Goal: Task Accomplishment & Management: Use online tool/utility

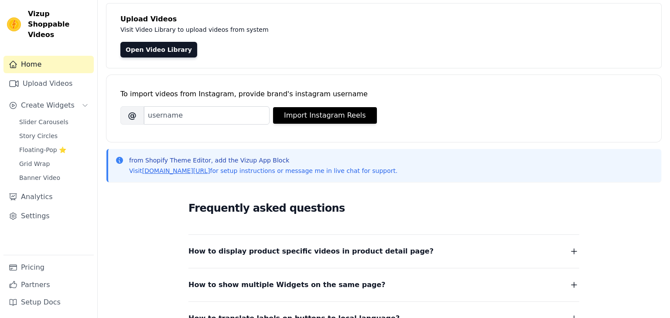
scroll to position [53, 0]
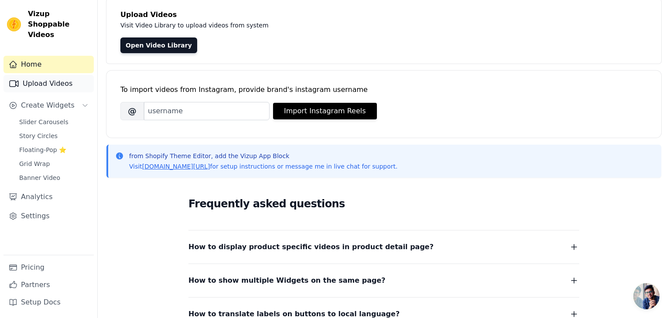
click at [59, 75] on link "Upload Videos" at bounding box center [48, 83] width 90 height 17
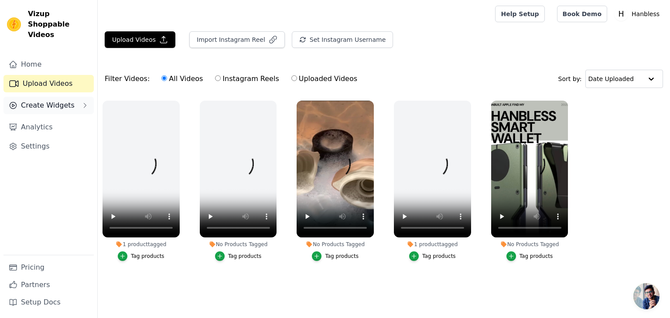
click at [53, 100] on span "Create Widgets" at bounding box center [48, 105] width 54 height 10
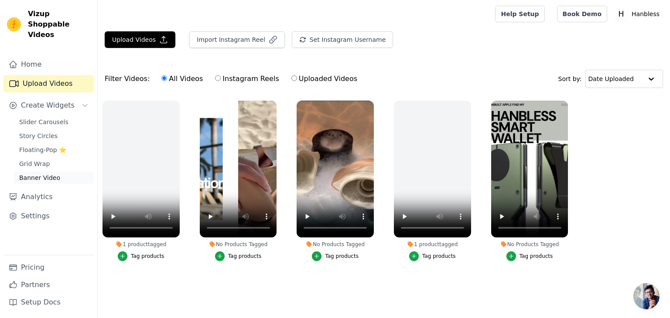
click at [44, 174] on span "Banner Video" at bounding box center [39, 178] width 41 height 9
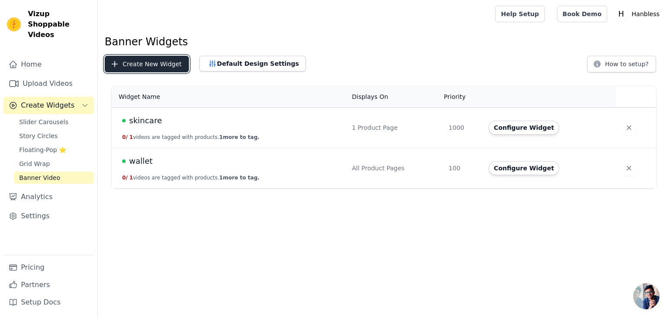
click at [171, 70] on button "Create New Widget" at bounding box center [147, 64] width 84 height 17
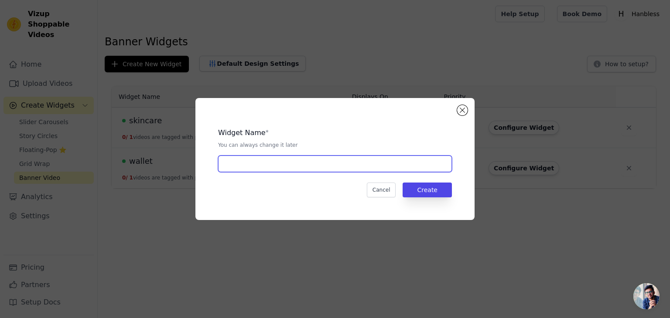
click at [290, 161] on input "text" at bounding box center [335, 164] width 234 height 17
type input "applicator where to use"
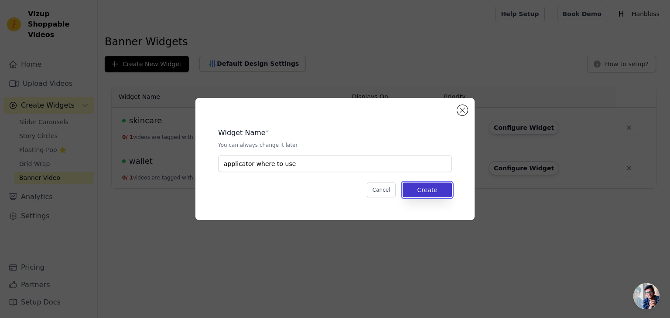
click at [435, 196] on button "Create" at bounding box center [427, 190] width 49 height 15
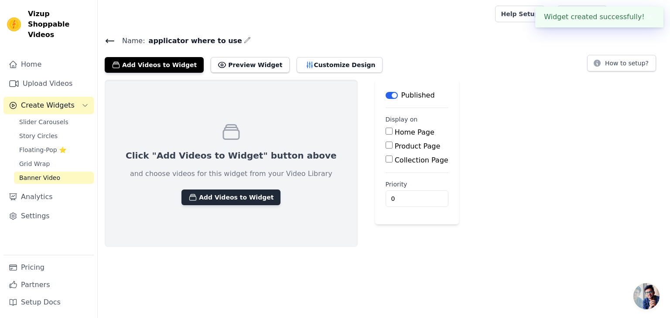
click at [250, 201] on button "Add Videos to Widget" at bounding box center [230, 198] width 99 height 16
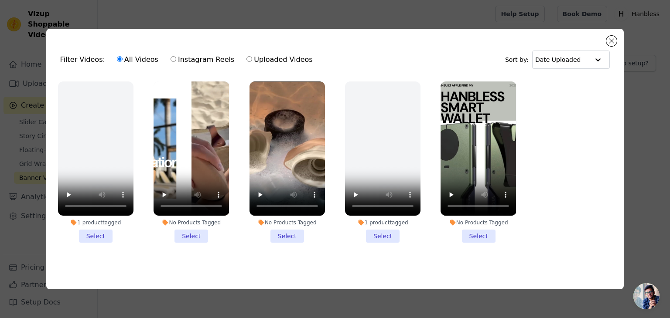
click at [617, 44] on div "Filter Videos: All Videos Instagram Reels Uploaded Videos Sort by: Date Uploade…" at bounding box center [335, 159] width 578 height 261
click at [613, 44] on button "Close modal" at bounding box center [611, 41] width 10 height 10
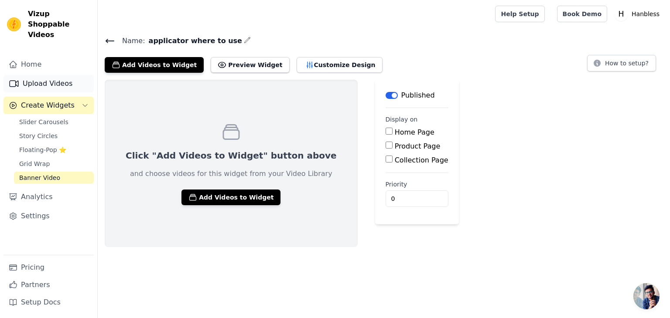
drag, startPoint x: 53, startPoint y: 74, endPoint x: 91, endPoint y: 73, distance: 38.0
click at [53, 75] on link "Upload Videos" at bounding box center [48, 83] width 90 height 17
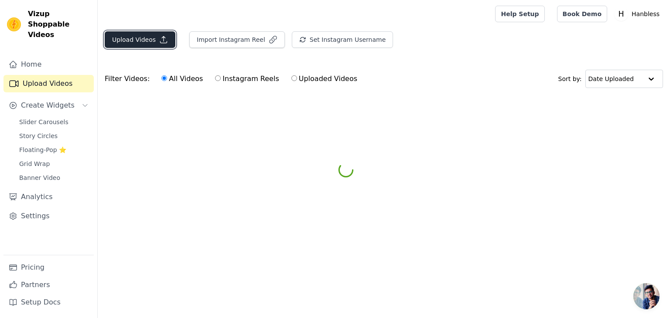
click at [143, 35] on button "Upload Videos" at bounding box center [140, 39] width 71 height 17
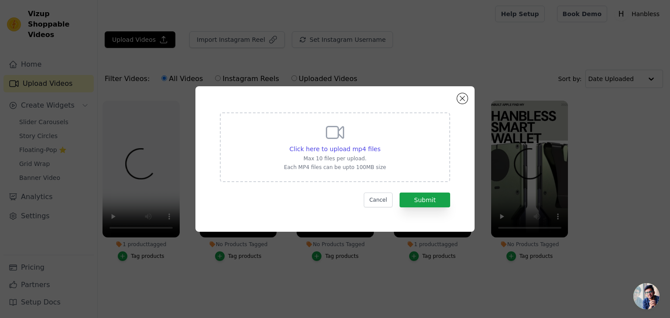
drag, startPoint x: 324, startPoint y: 163, endPoint x: 313, endPoint y: 159, distance: 11.7
click at [316, 164] on div "Click here to upload mp4 files Max 10 files per upload. Each MP4 files can be u…" at bounding box center [335, 146] width 102 height 49
click at [308, 151] on span "Click here to upload mp4 files" at bounding box center [335, 149] width 91 height 7
click at [380, 145] on input "Click here to upload mp4 files Max 10 files per upload. Each MP4 files can be u…" at bounding box center [380, 144] width 0 height 0
type input "C:\fakepath\[Apple-Event]-List-[remix].mp4"
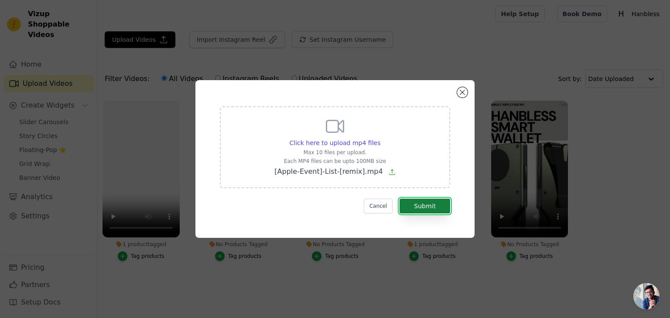
click at [429, 208] on button "Submit" at bounding box center [425, 206] width 51 height 15
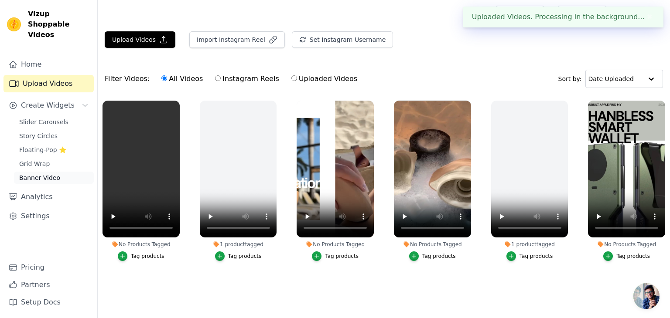
click at [37, 174] on span "Banner Video" at bounding box center [39, 178] width 41 height 9
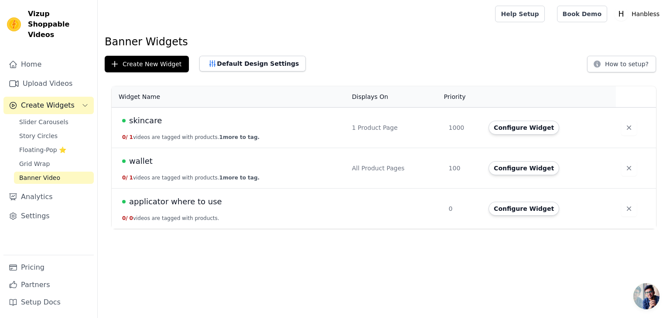
drag, startPoint x: 289, startPoint y: 209, endPoint x: 290, endPoint y: 215, distance: 5.8
click at [288, 211] on td "applicator where to use 0 / 0 videos are tagged with products." at bounding box center [229, 209] width 235 height 41
drag, startPoint x: 505, startPoint y: 209, endPoint x: 473, endPoint y: 211, distance: 31.4
click at [502, 214] on button "Configure Widget" at bounding box center [524, 209] width 71 height 14
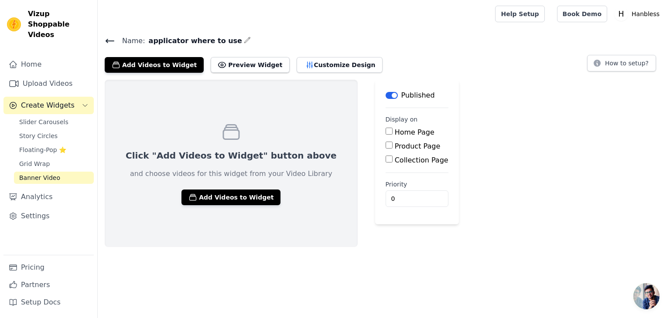
click at [386, 147] on input "Product Page" at bounding box center [389, 145] width 7 height 7
checkbox input "true"
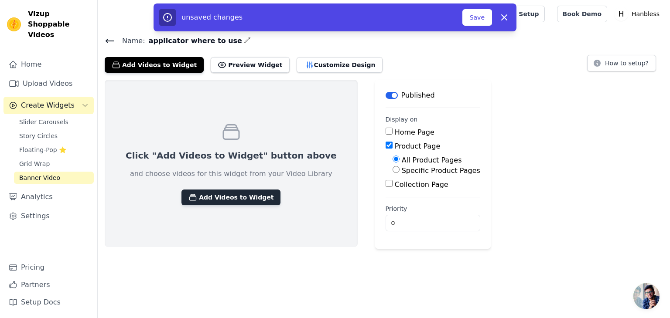
click at [233, 200] on button "Add Videos to Widget" at bounding box center [230, 198] width 99 height 16
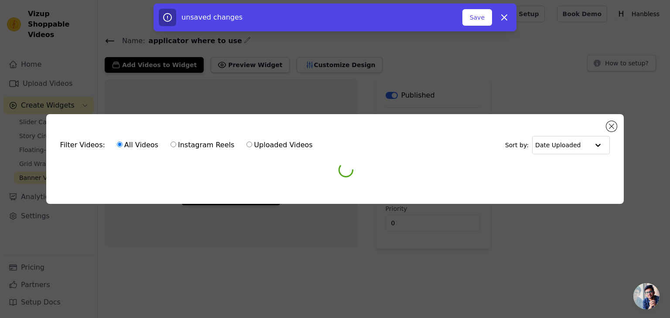
drag, startPoint x: 482, startPoint y: 19, endPoint x: 438, endPoint y: 46, distance: 52.1
click at [482, 19] on button "Save" at bounding box center [477, 17] width 30 height 17
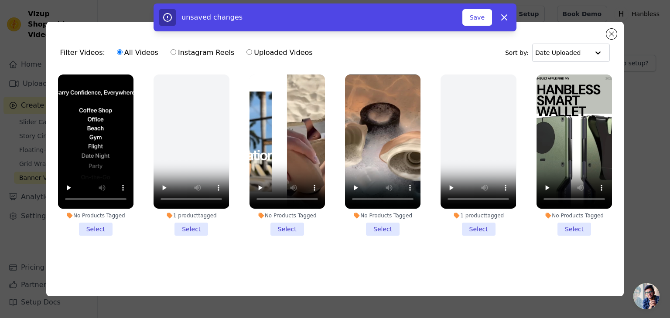
click at [101, 230] on li "No Products Tagged Select" at bounding box center [95, 155] width 75 height 161
click at [0, 0] on input "No Products Tagged Select" at bounding box center [0, 0] width 0 height 0
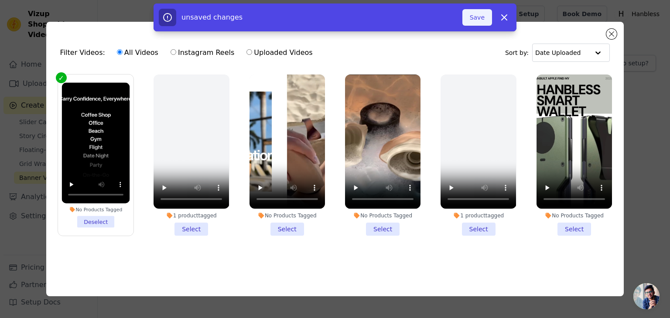
click at [463, 11] on button "Add To Widget" at bounding box center [463, 17] width 58 height 17
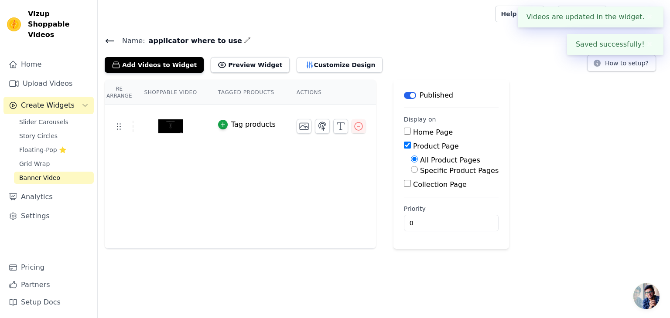
click at [411, 171] on input "Specific Product Pages" at bounding box center [414, 169] width 7 height 7
radio input "true"
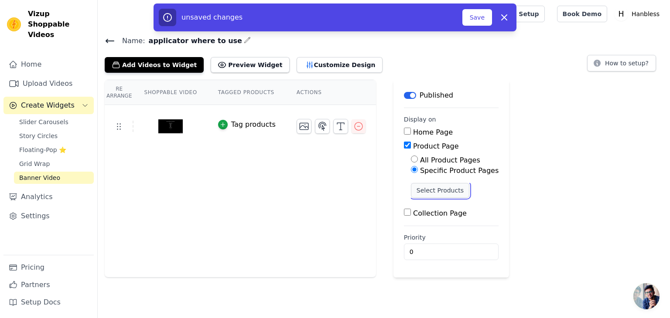
click at [428, 193] on button "Select Products" at bounding box center [440, 190] width 58 height 15
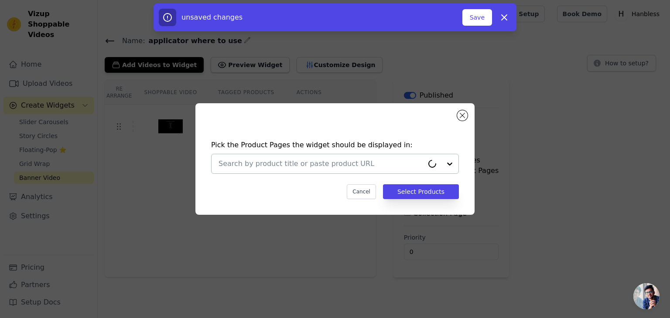
click at [290, 168] on input "text" at bounding box center [321, 164] width 205 height 10
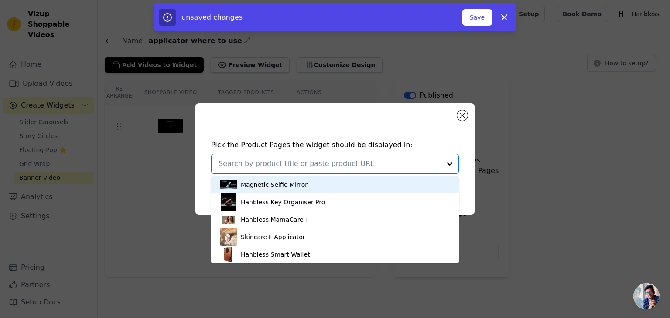
click at [453, 166] on div at bounding box center [449, 163] width 17 height 19
click at [454, 165] on div at bounding box center [449, 163] width 17 height 19
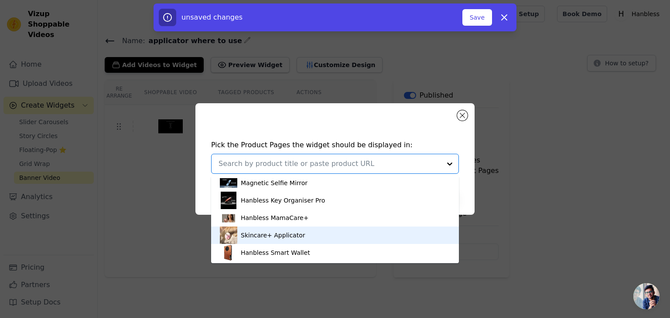
scroll to position [3, 0]
click at [277, 239] on div "Skincare+ Applicator" at bounding box center [335, 234] width 230 height 17
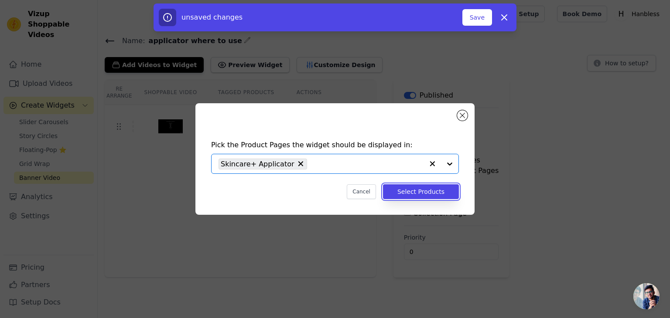
click at [418, 195] on button "Select Products" at bounding box center [421, 192] width 76 height 15
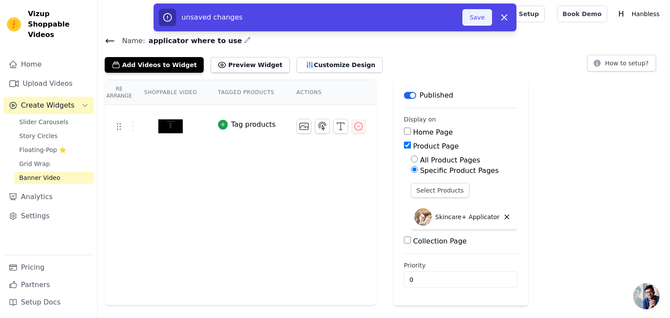
click at [480, 17] on button "Save" at bounding box center [477, 17] width 30 height 17
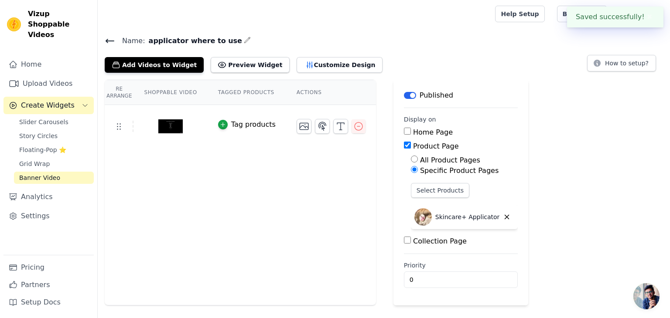
click at [483, 26] on div at bounding box center [295, 14] width 380 height 28
click at [107, 37] on icon at bounding box center [110, 41] width 10 height 10
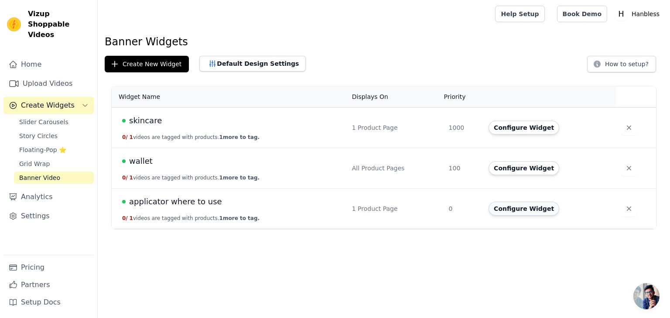
click at [501, 208] on button "Configure Widget" at bounding box center [524, 209] width 71 height 14
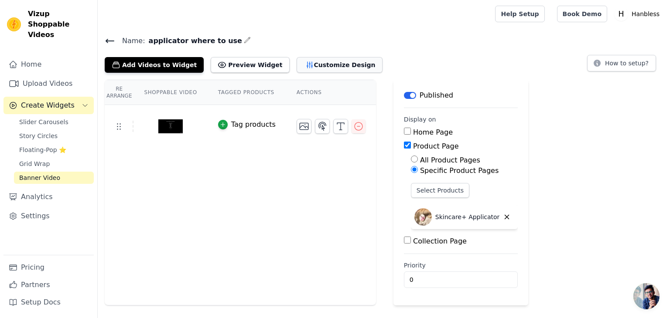
click at [312, 68] on button "Customize Design" at bounding box center [340, 65] width 86 height 16
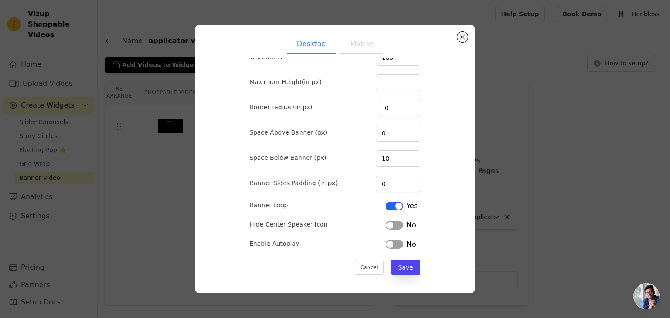
scroll to position [33, 0]
click at [399, 219] on div "No" at bounding box center [401, 224] width 31 height 10
click at [391, 223] on button "Label" at bounding box center [394, 224] width 17 height 9
drag, startPoint x: 406, startPoint y: 244, endPoint x: 400, endPoint y: 245, distance: 6.2
click at [401, 246] on div "No" at bounding box center [401, 243] width 31 height 10
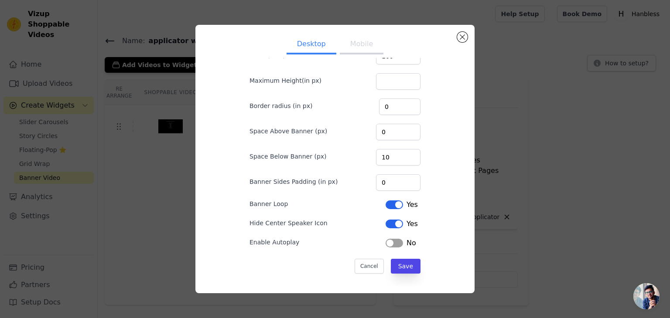
click at [398, 243] on button "Label" at bounding box center [394, 243] width 17 height 9
click at [359, 41] on button "Mobile" at bounding box center [362, 44] width 44 height 19
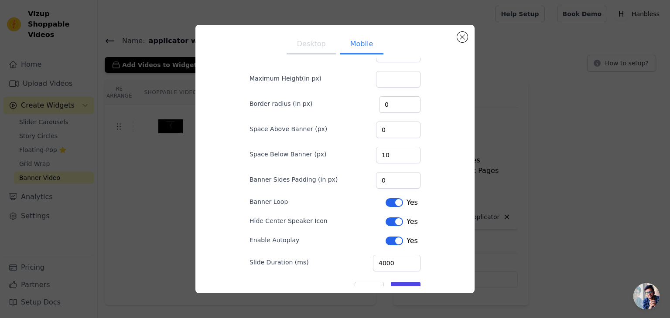
scroll to position [58, 0]
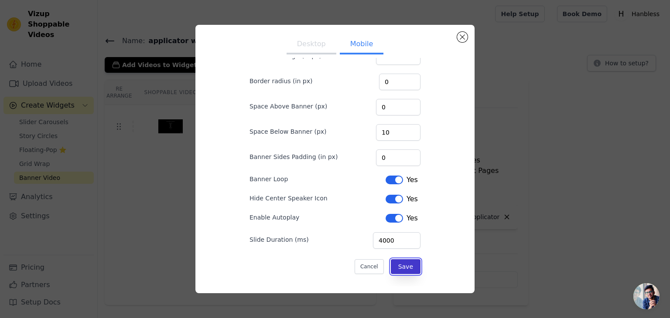
click at [415, 271] on button "Save" at bounding box center [406, 267] width 30 height 15
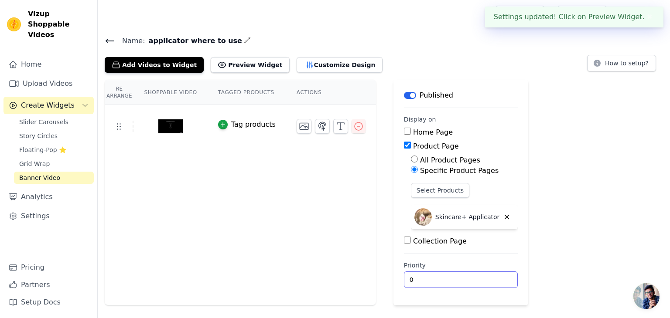
drag, startPoint x: 432, startPoint y: 282, endPoint x: 380, endPoint y: 288, distance: 52.8
click at [380, 288] on div "Re Arrange Shoppable Video Tagged Products Actions Tag products Save Videos In …" at bounding box center [384, 193] width 572 height 226
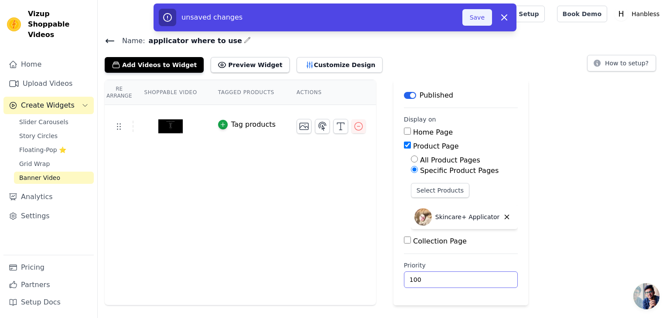
type input "100"
click at [484, 13] on button "Save" at bounding box center [477, 17] width 30 height 17
click at [466, 21] on button "Save" at bounding box center [477, 17] width 30 height 17
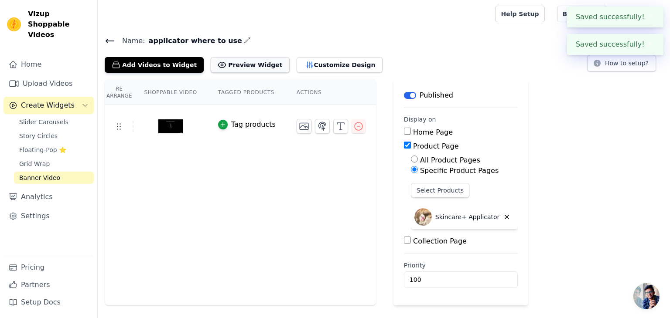
click at [250, 68] on button "Preview Widget" at bounding box center [250, 65] width 79 height 16
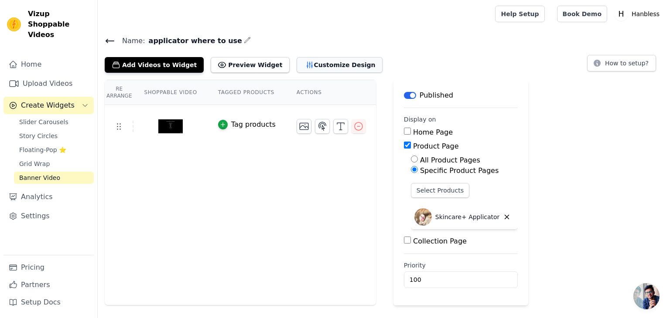
click at [308, 58] on button "Customize Design" at bounding box center [340, 65] width 86 height 16
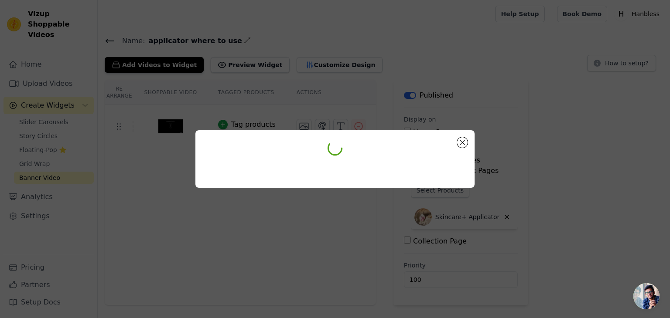
click at [306, 62] on div at bounding box center [335, 159] width 670 height 318
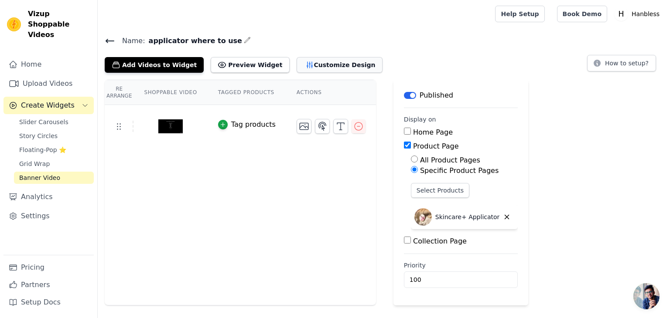
click at [309, 72] on button "Customize Design" at bounding box center [340, 65] width 86 height 16
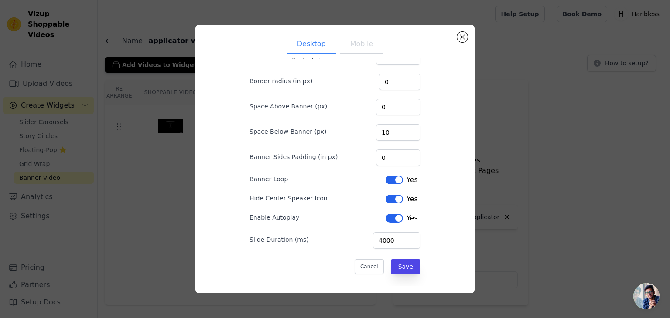
click at [364, 40] on button "Mobile" at bounding box center [362, 44] width 44 height 19
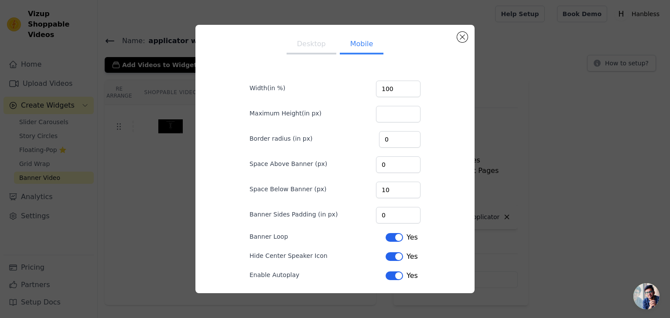
scroll to position [0, 0]
click at [450, 36] on div "Desktop Mobile Width(in %) 100 Maximum Height(in px) Border radius (in px) 0 Sp…" at bounding box center [334, 159] width 265 height 255
click at [460, 38] on button "Close modal" at bounding box center [462, 37] width 10 height 10
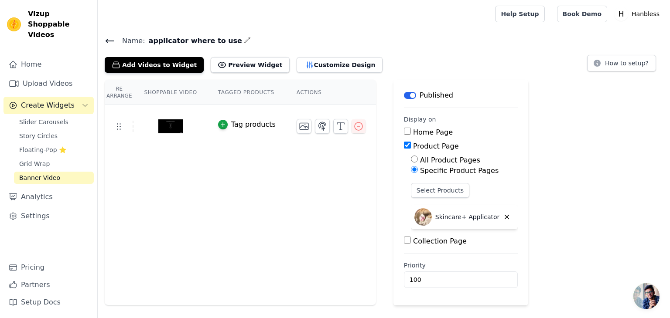
click at [110, 37] on icon at bounding box center [110, 41] width 10 height 10
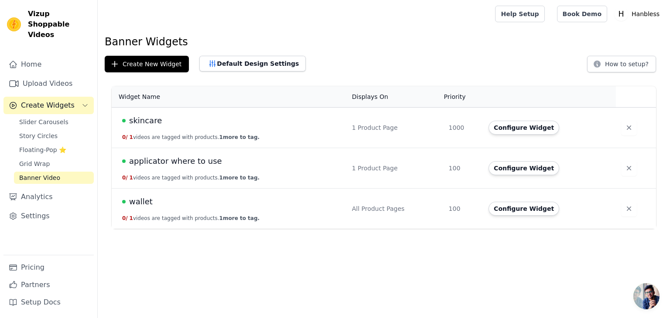
click at [246, 209] on td "wallet 0 / 1 videos are tagged with products. 1 more to tag." at bounding box center [229, 209] width 235 height 41
click at [513, 169] on button "Configure Widget" at bounding box center [524, 168] width 71 height 14
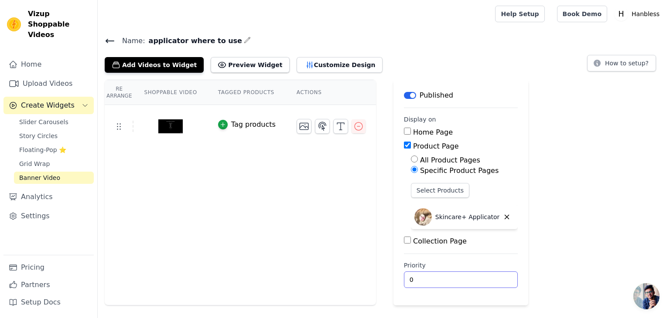
drag, startPoint x: 427, startPoint y: 275, endPoint x: 366, endPoint y: 289, distance: 62.3
click at [384, 289] on div "Re Arrange Shoppable Video Tagged Products Actions Tag products Save Videos In …" at bounding box center [384, 193] width 572 height 226
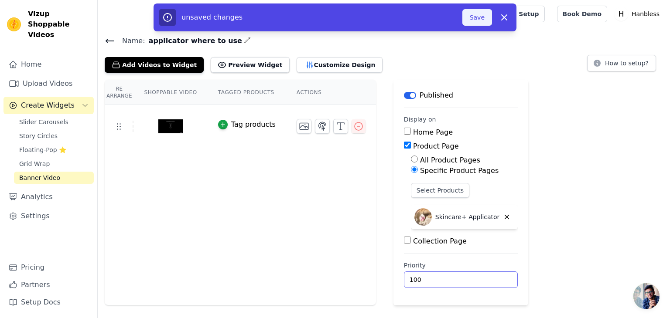
type input "100"
click at [469, 17] on button "Save" at bounding box center [477, 17] width 30 height 17
click at [478, 14] on button "Save" at bounding box center [477, 17] width 30 height 17
click at [478, 17] on button "Save" at bounding box center [477, 17] width 30 height 17
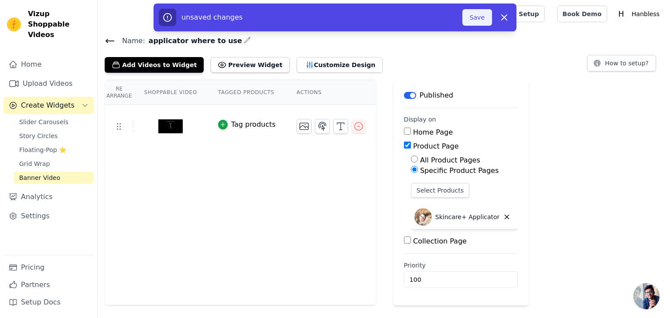
click at [479, 17] on button "Save" at bounding box center [477, 17] width 30 height 17
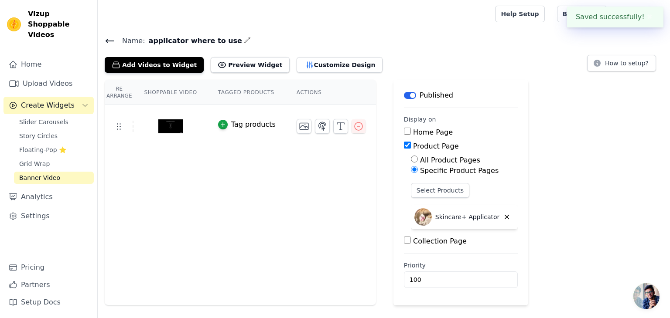
click at [479, 17] on div at bounding box center [295, 14] width 380 height 28
click at [65, 100] on span "Create Widgets" at bounding box center [48, 105] width 54 height 10
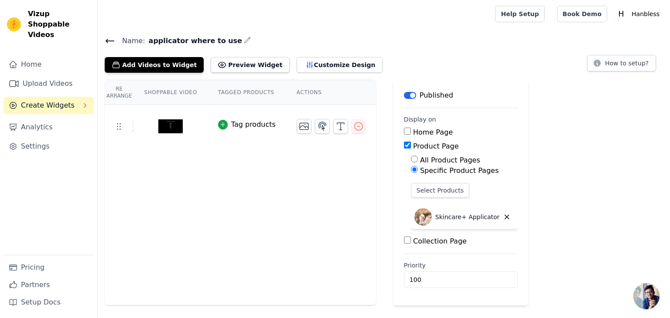
drag, startPoint x: 84, startPoint y: 102, endPoint x: 83, endPoint y: 97, distance: 4.9
click at [84, 102] on button "Create Widgets" at bounding box center [48, 105] width 90 height 17
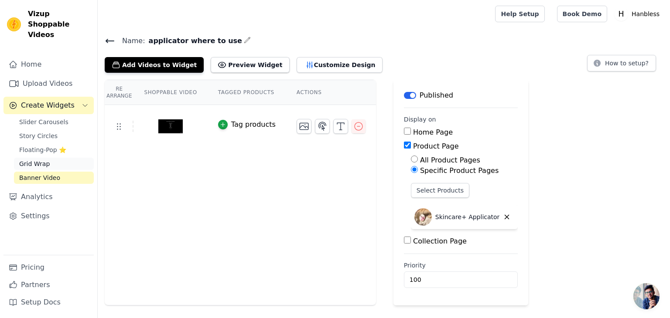
click at [47, 158] on link "Grid Wrap" at bounding box center [54, 164] width 80 height 12
